Goal: Information Seeking & Learning: Learn about a topic

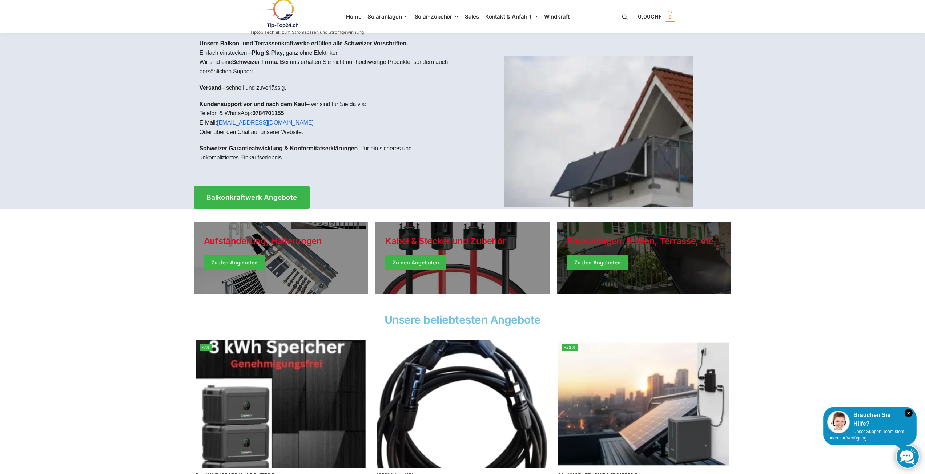
click at [611, 263] on link "Winter Jackets" at bounding box center [644, 258] width 174 height 73
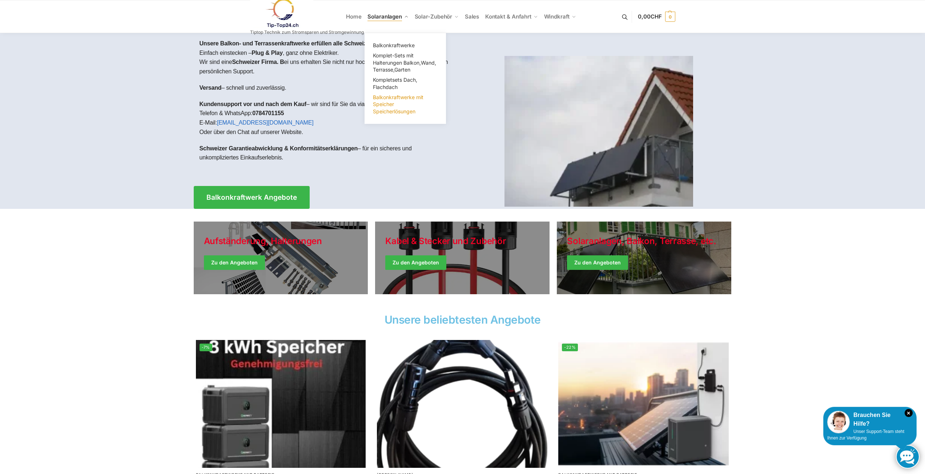
click at [388, 106] on span "Balkonkraftwerke mit Speicher Speicherlösungen" at bounding box center [398, 104] width 50 height 20
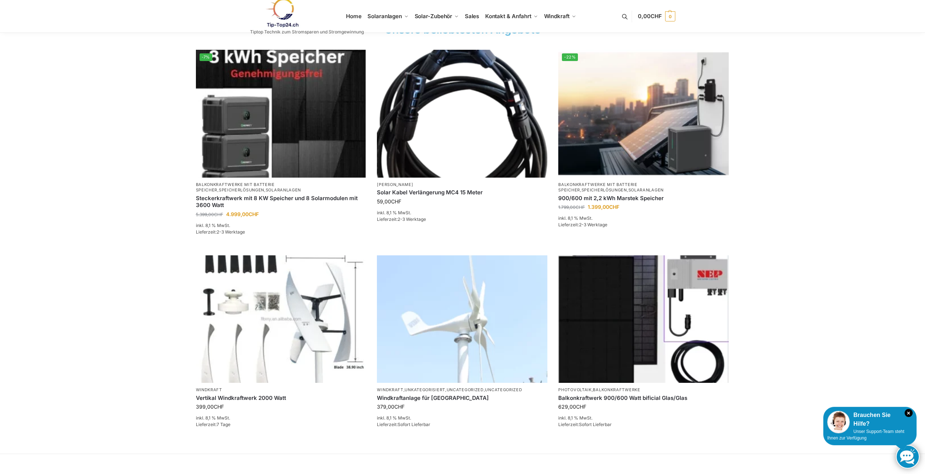
scroll to position [291, 0]
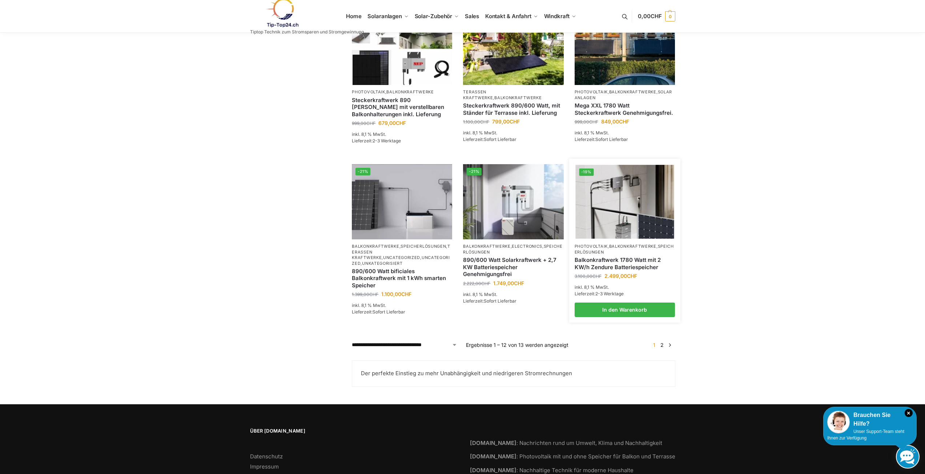
scroll to position [533, 0]
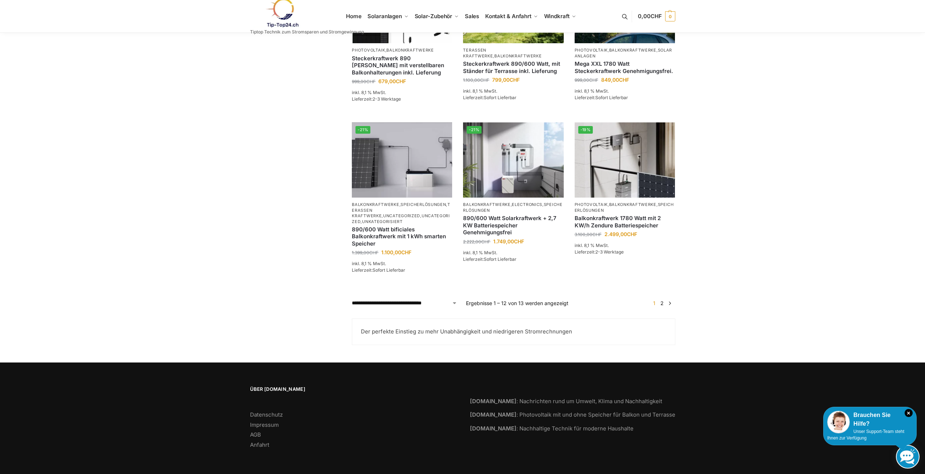
click at [663, 302] on link "2" at bounding box center [661, 303] width 7 height 6
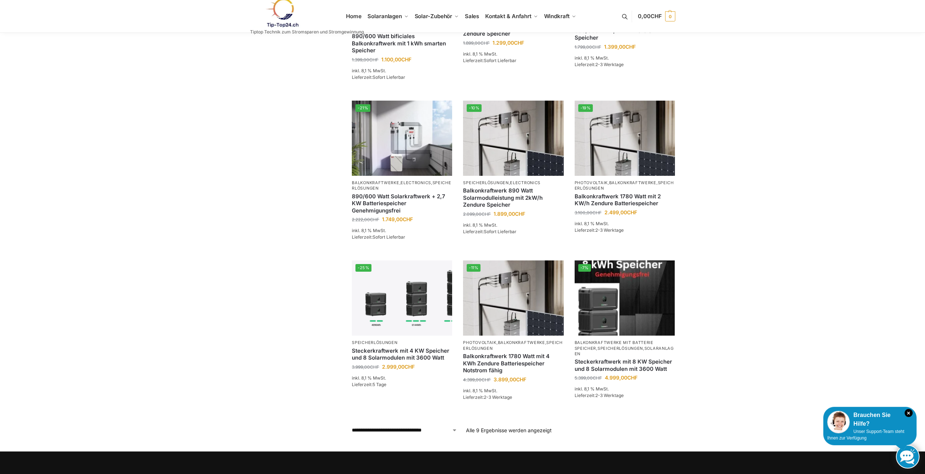
scroll to position [182, 0]
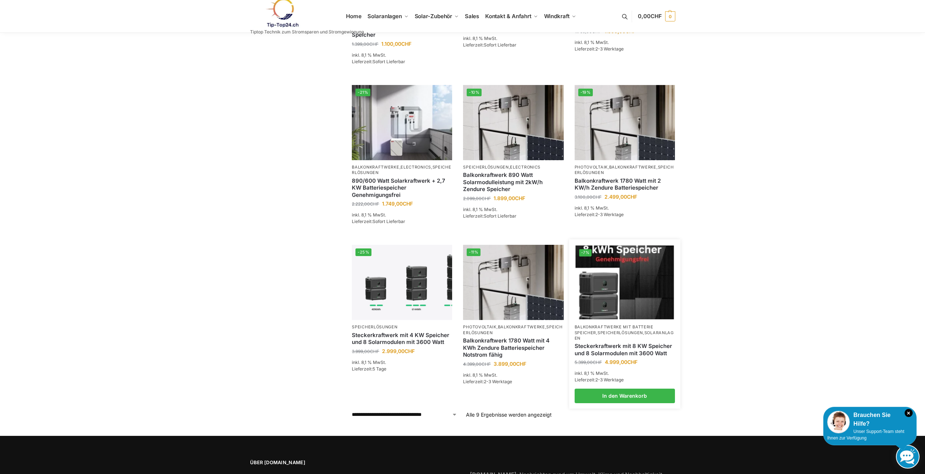
click at [575, 292] on img at bounding box center [624, 283] width 98 height 74
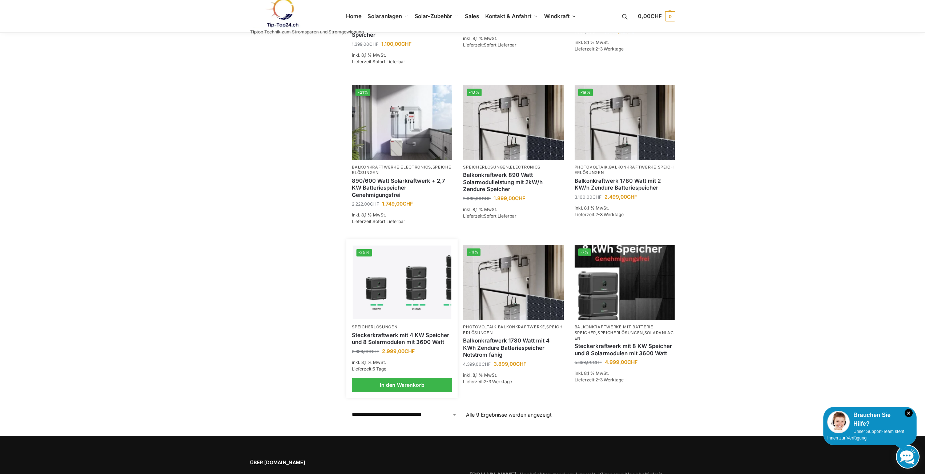
click at [404, 304] on img at bounding box center [402, 283] width 98 height 74
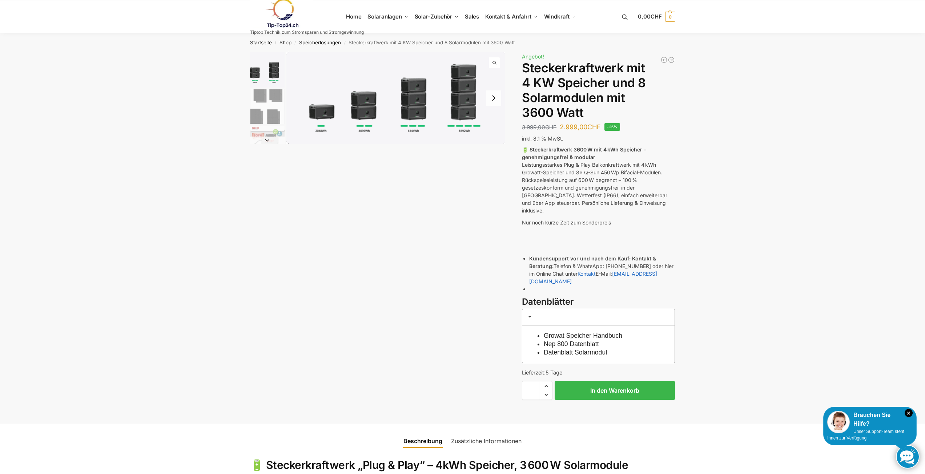
click at [326, 120] on img "1 / 9" at bounding box center [395, 98] width 219 height 92
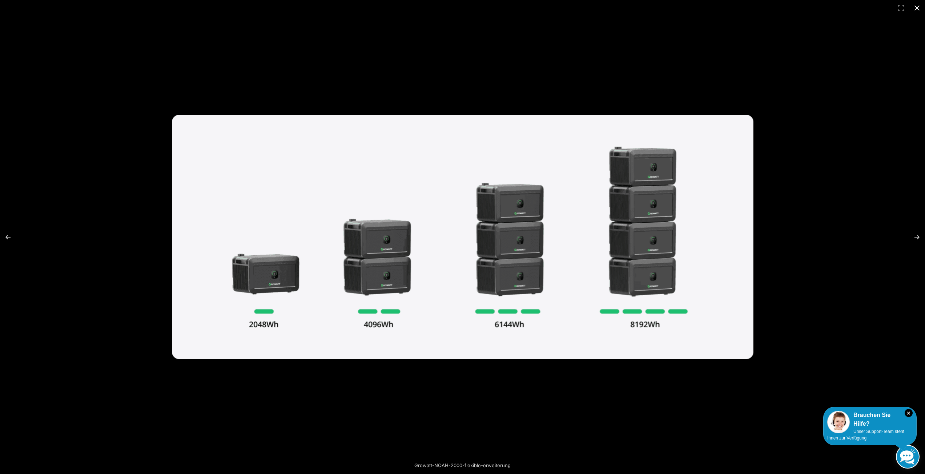
click at [831, 218] on div at bounding box center [462, 237] width 925 height 474
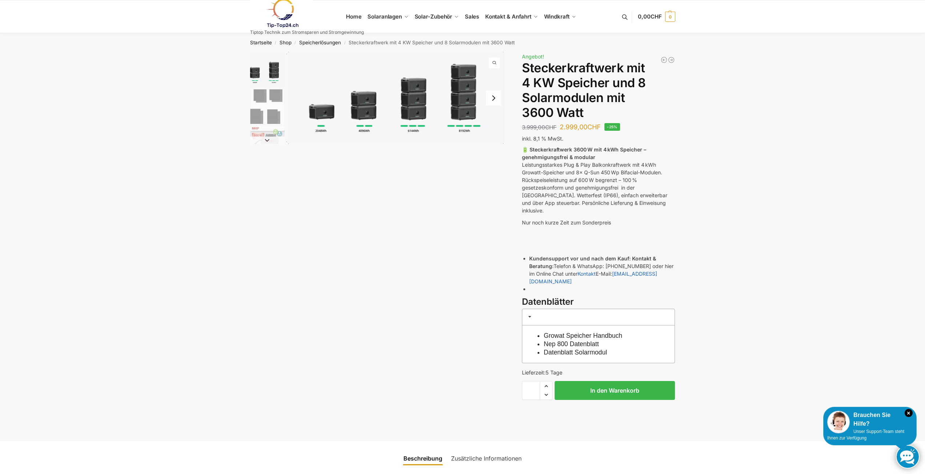
click at [263, 91] on img "2 / 9" at bounding box center [267, 106] width 35 height 35
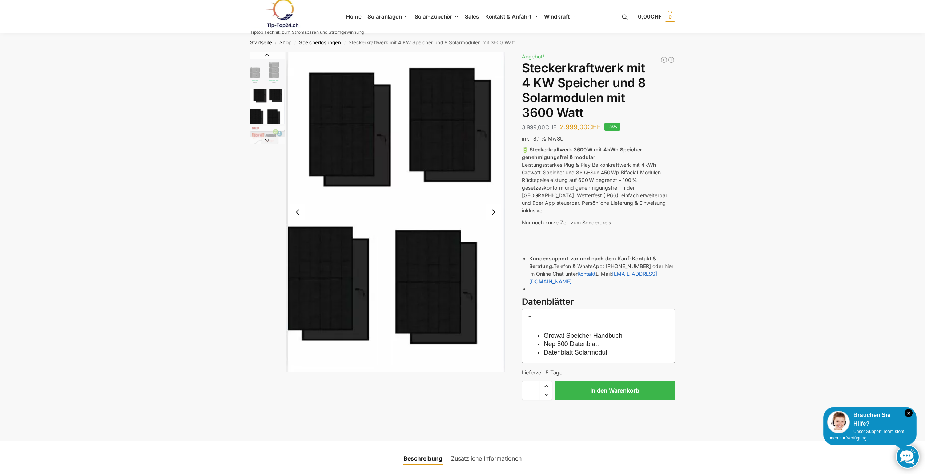
click at [267, 128] on img "3 / 9" at bounding box center [267, 143] width 35 height 35
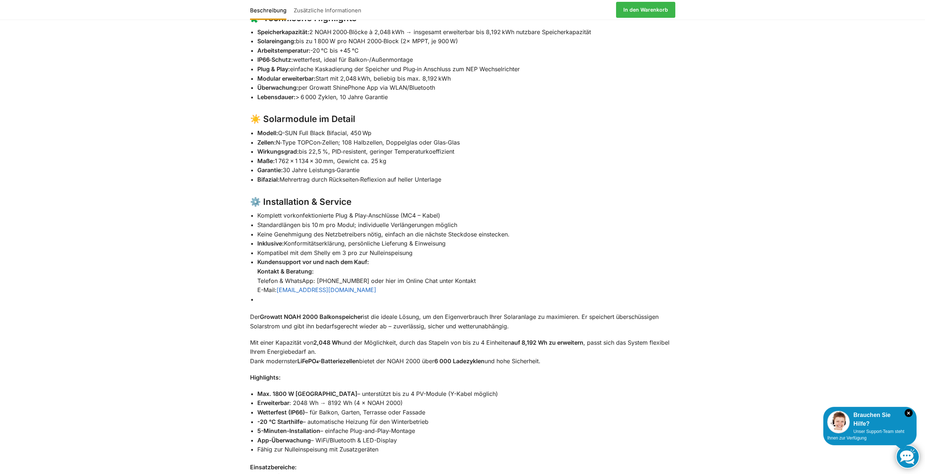
scroll to position [690, 0]
